Goal: Information Seeking & Learning: Learn about a topic

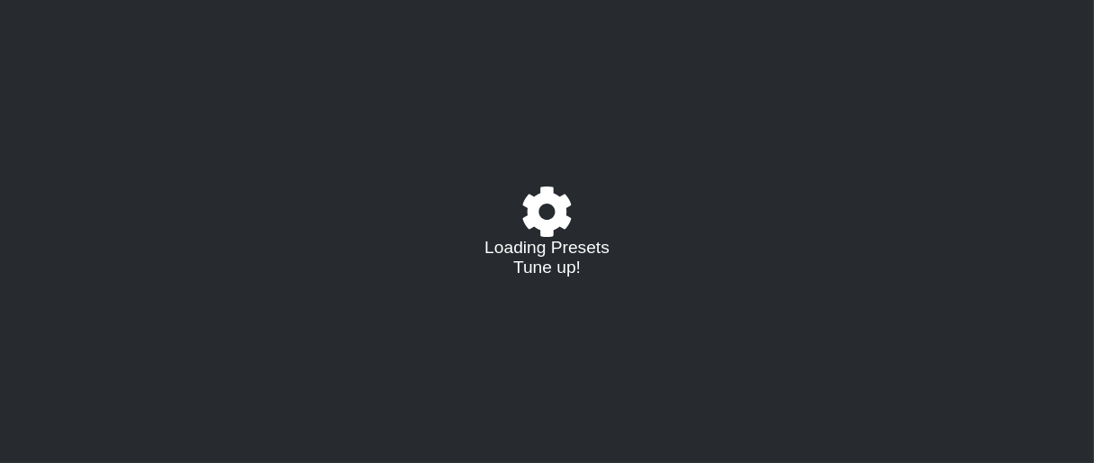
select select "/023177548424"
select select "A"
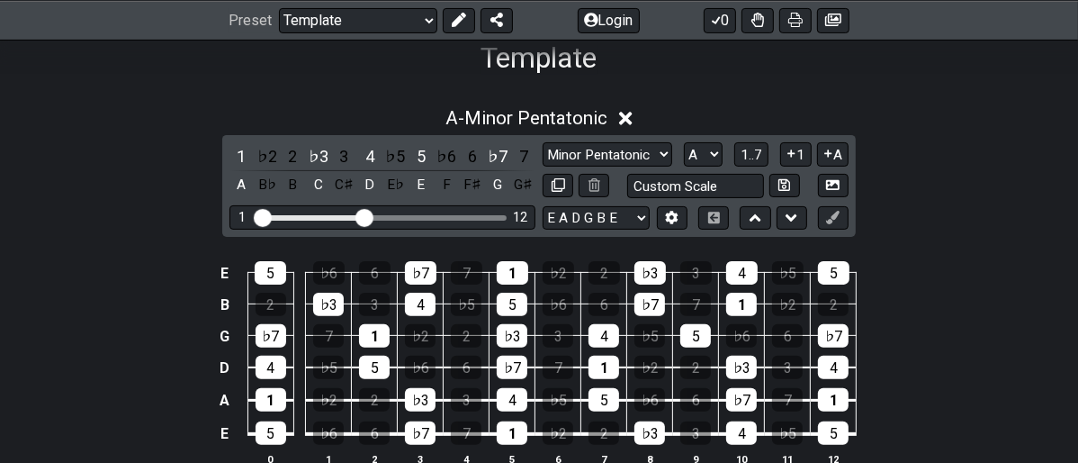
scroll to position [300, 0]
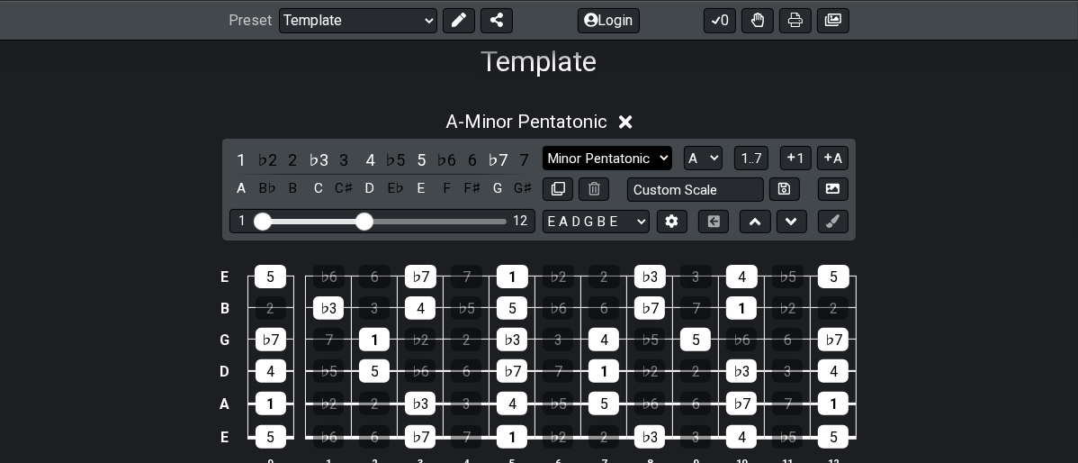
click at [662, 164] on select "Minor Pentatonic Major 3rds Minor Pentatonic Major Pentatonic Minor Blues Major…" at bounding box center [608, 158] width 130 height 24
select select "Locrian"
click at [543, 146] on select "Minor Pentatonic Major 3rds Minor Pentatonic Major Pentatonic Minor Blues Major…" at bounding box center [608, 158] width 130 height 24
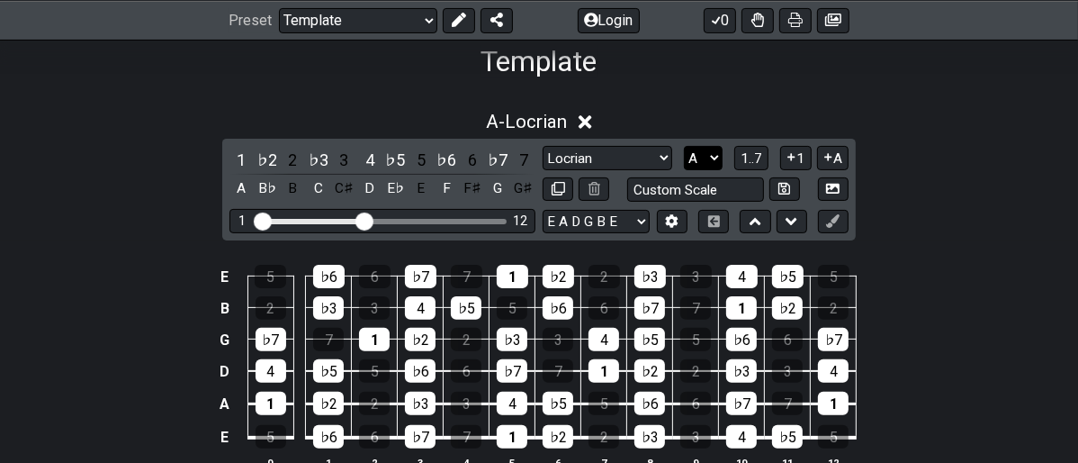
click at [716, 156] on select "A♭ A A♯ B♭ B C C♯ D♭ D D♯ E♭ E F F♯ G♭ G G♯" at bounding box center [703, 158] width 39 height 24
select select "C"
click at [684, 146] on select "A♭ A A♯ B♭ B C C♯ D♭ D D♯ E♭ E F F♯ G♭ G G♯" at bounding box center [703, 158] width 39 height 24
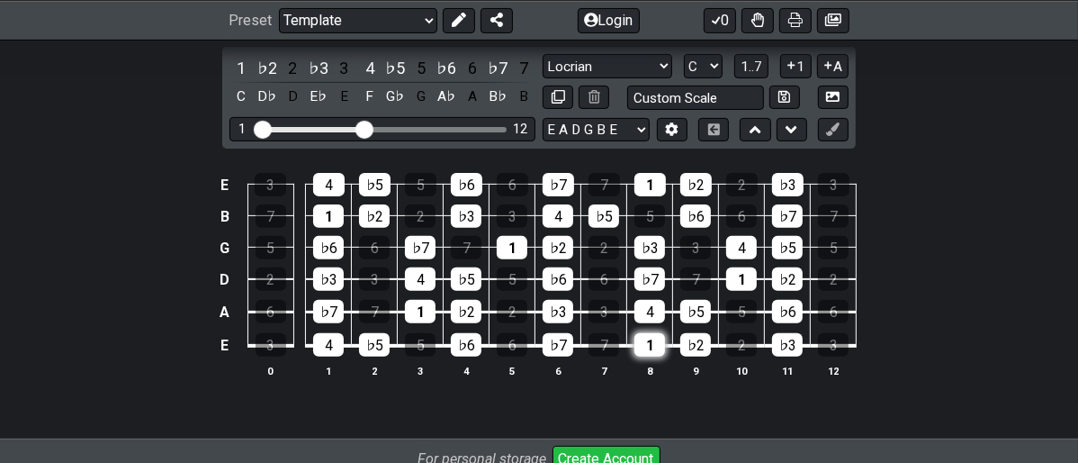
scroll to position [400, 0]
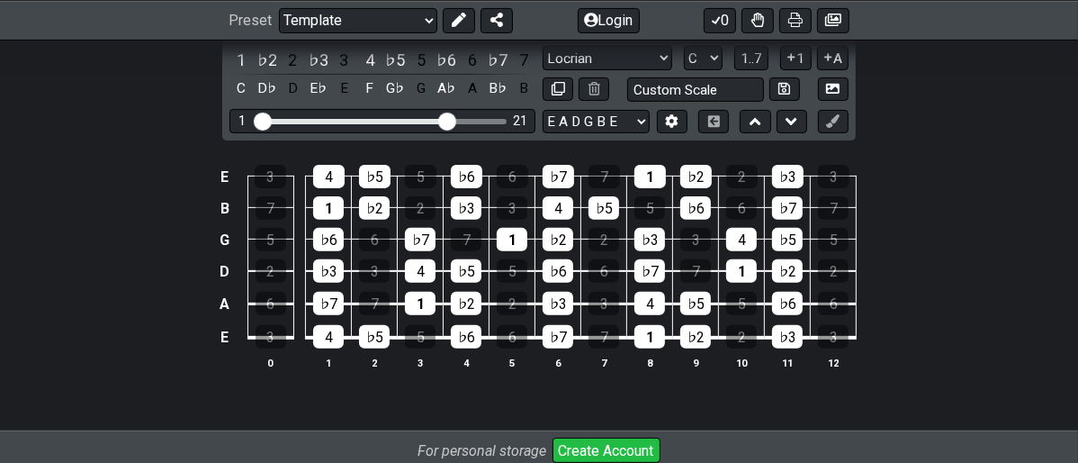
drag, startPoint x: 368, startPoint y: 118, endPoint x: 446, endPoint y: 114, distance: 78.4
click at [446, 120] on input "Visible fret range" at bounding box center [383, 120] width 256 height 0
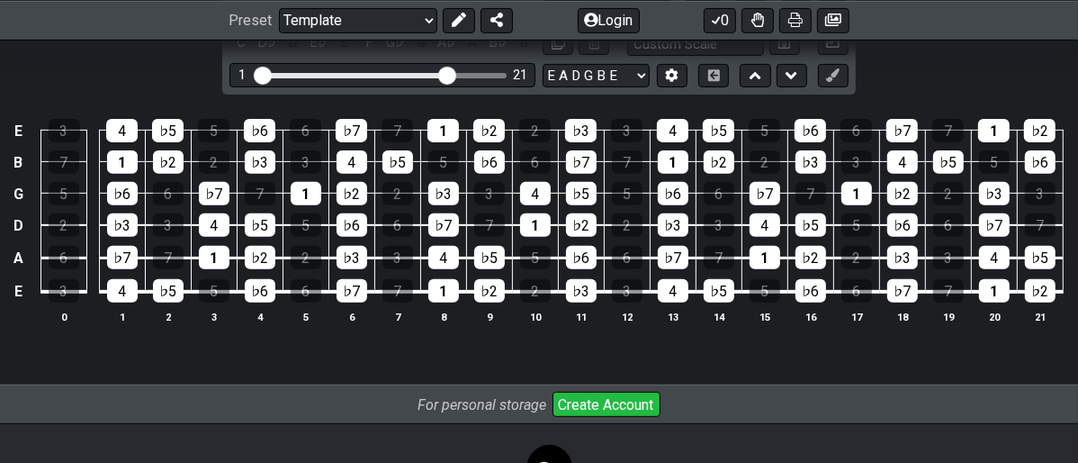
scroll to position [245, 0]
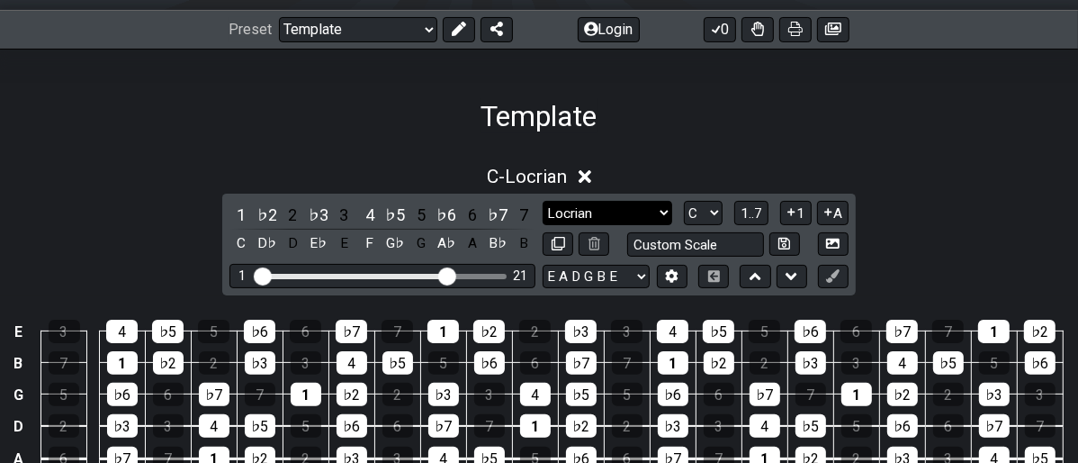
click at [662, 207] on select "Minor Pentatonic Major 3rds Minor Pentatonic Major Pentatonic Minor Blues Major…" at bounding box center [608, 213] width 130 height 24
click at [661, 207] on select "Minor Pentatonic Major 3rds Minor Pentatonic Major Pentatonic Minor Blues Major…" at bounding box center [608, 213] width 130 height 24
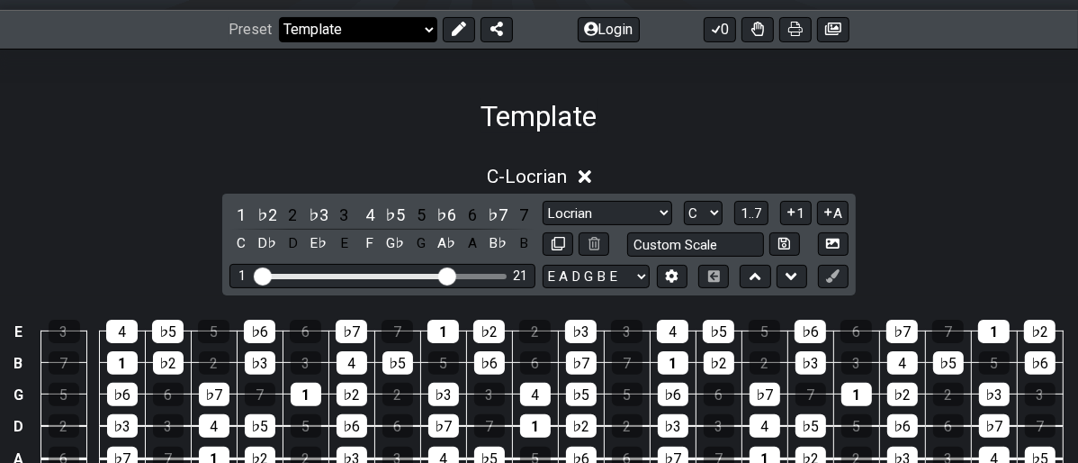
click at [427, 33] on select "Welcome to #fretflip! Template Custom Preset Minor Pentatonic Major Pentatonic …" at bounding box center [358, 29] width 158 height 25
click at [279, 17] on select "Welcome to #fretflip! Template Custom Preset Minor Pentatonic Major Pentatonic …" at bounding box center [358, 29] width 158 height 25
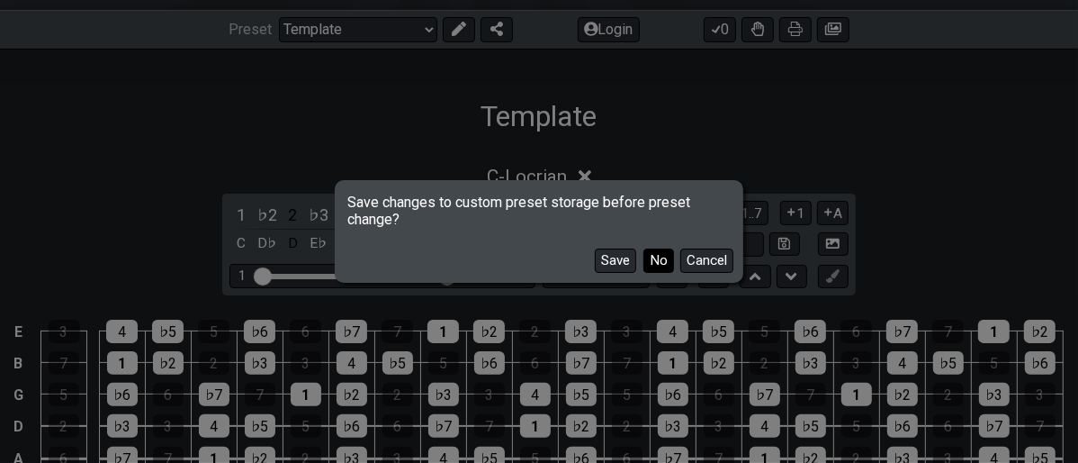
click at [655, 257] on button "No" at bounding box center [659, 260] width 31 height 24
select select "/minor-triad-arpeggios"
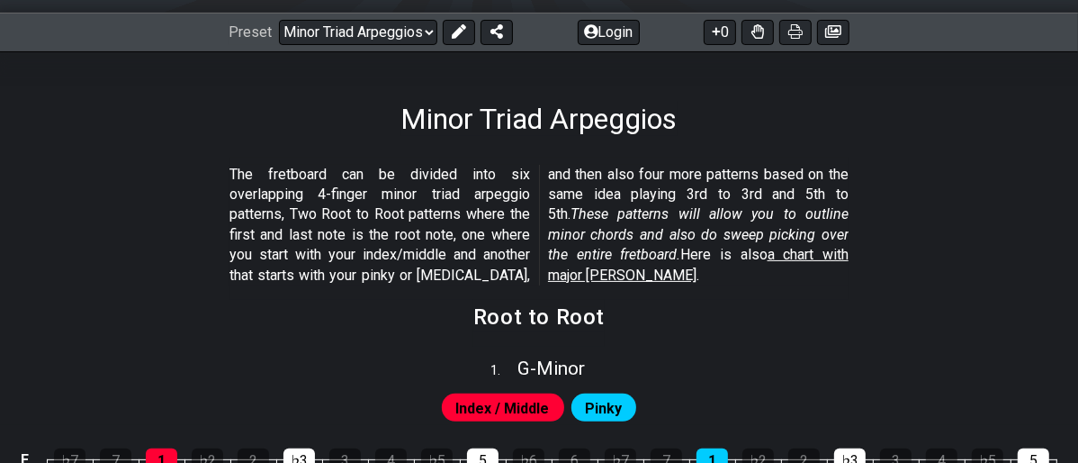
scroll to position [446, 0]
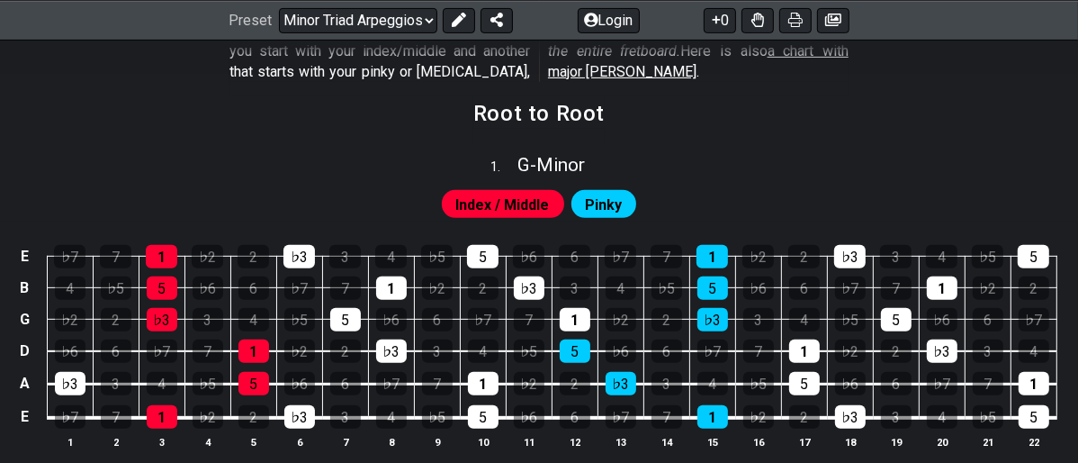
click at [590, 165] on div "1 . G - Minor" at bounding box center [539, 160] width 1078 height 34
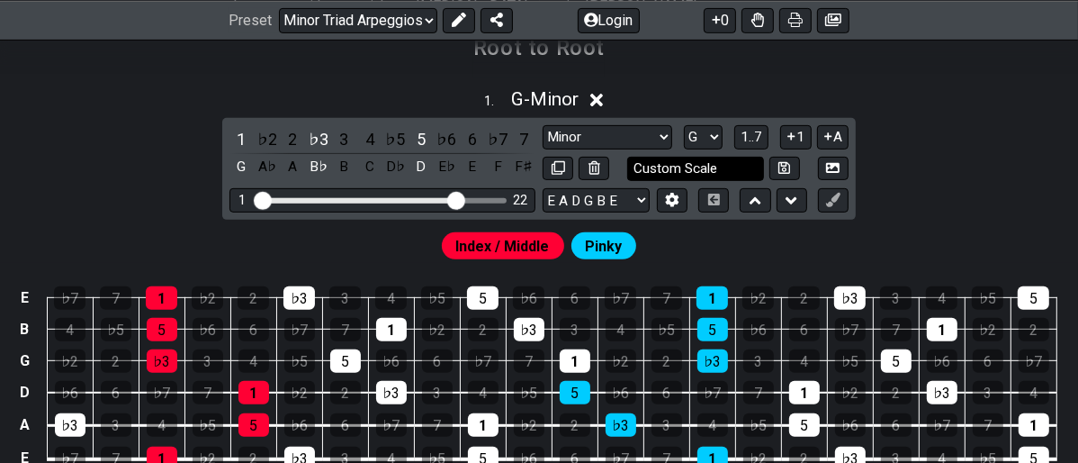
scroll to position [545, 0]
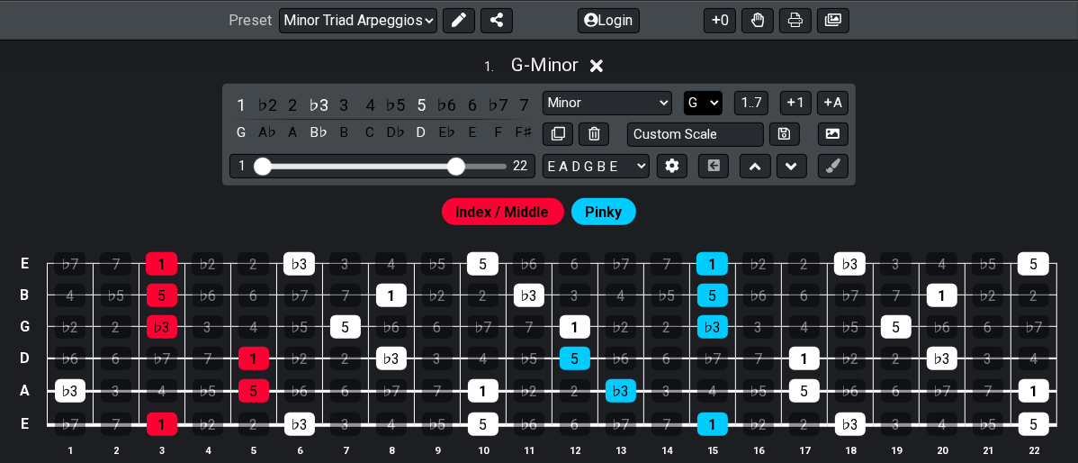
click at [713, 104] on select "A♭ A A♯ B♭ B C C♯ D♭ D D♯ E♭ E F F♯ G♭ G G♯" at bounding box center [703, 103] width 39 height 24
select select "A"
click at [684, 91] on select "A♭ A A♯ B♭ B C C♯ D♭ D D♯ E♭ E F F♯ G♭ G G♯" at bounding box center [703, 103] width 39 height 24
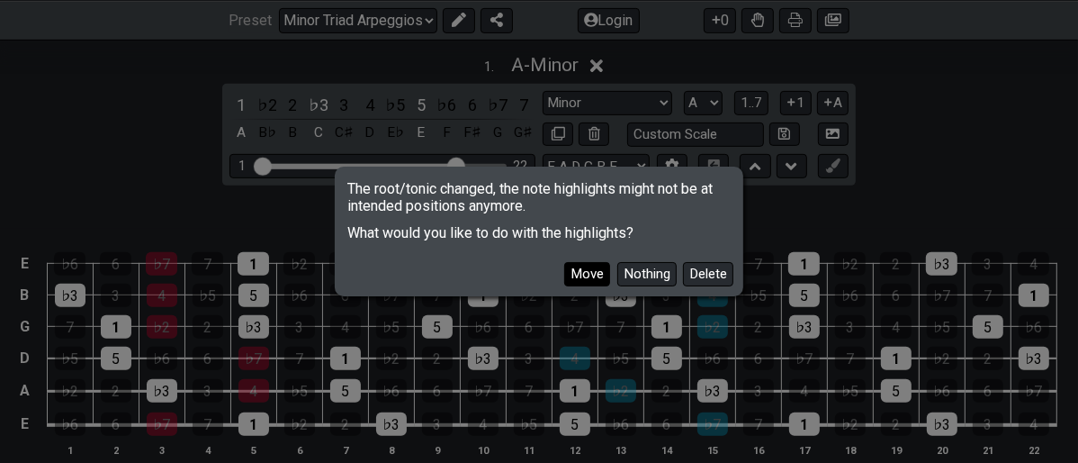
click at [596, 275] on button "Move" at bounding box center [587, 274] width 46 height 24
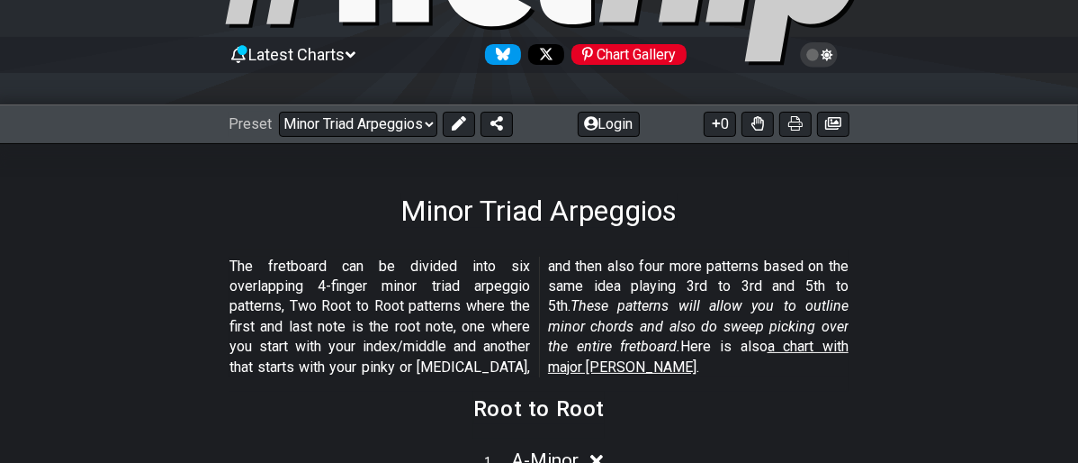
scroll to position [0, 0]
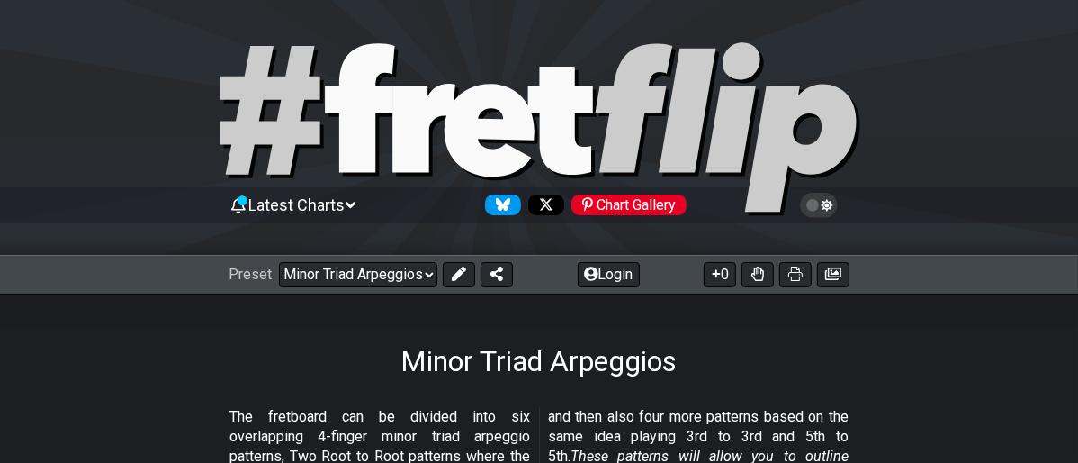
click at [325, 207] on span "Latest Charts" at bounding box center [297, 204] width 96 height 19
